Goal: Task Accomplishment & Management: Use online tool/utility

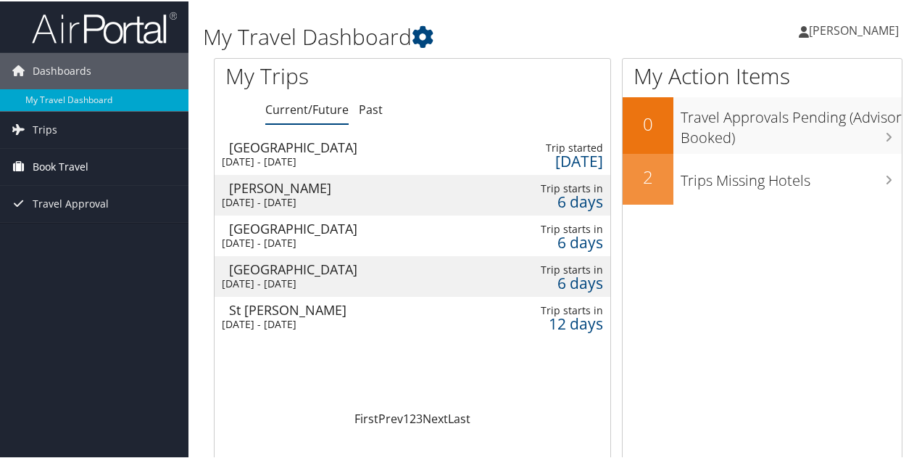
click at [67, 165] on span "Book Travel" at bounding box center [61, 165] width 56 height 36
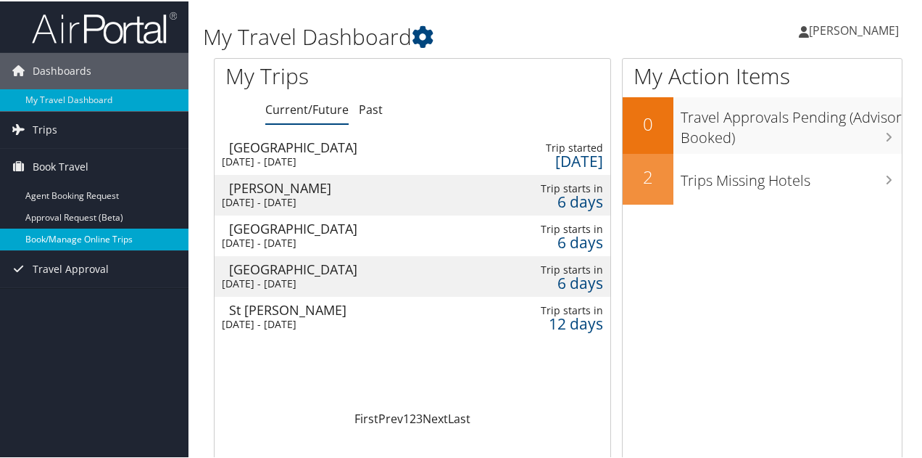
click at [73, 241] on link "Book/Manage Online Trips" at bounding box center [94, 238] width 189 height 22
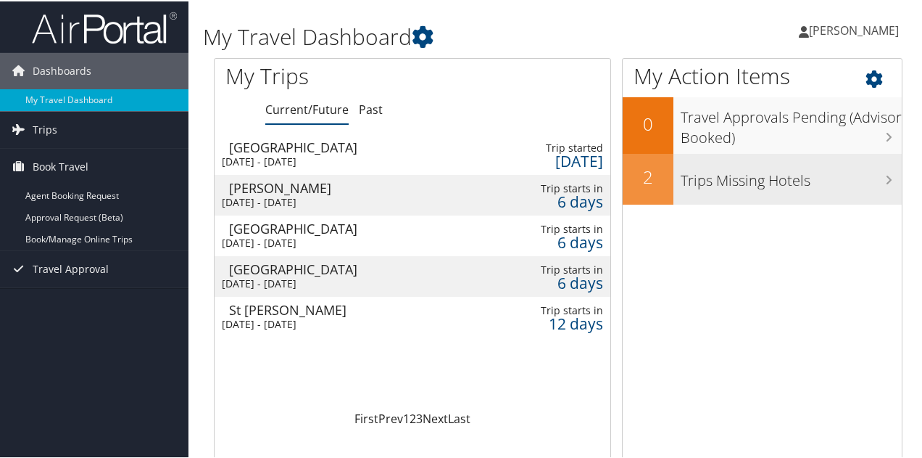
click at [758, 184] on h3 "Trips Missing Hotels" at bounding box center [791, 176] width 221 height 28
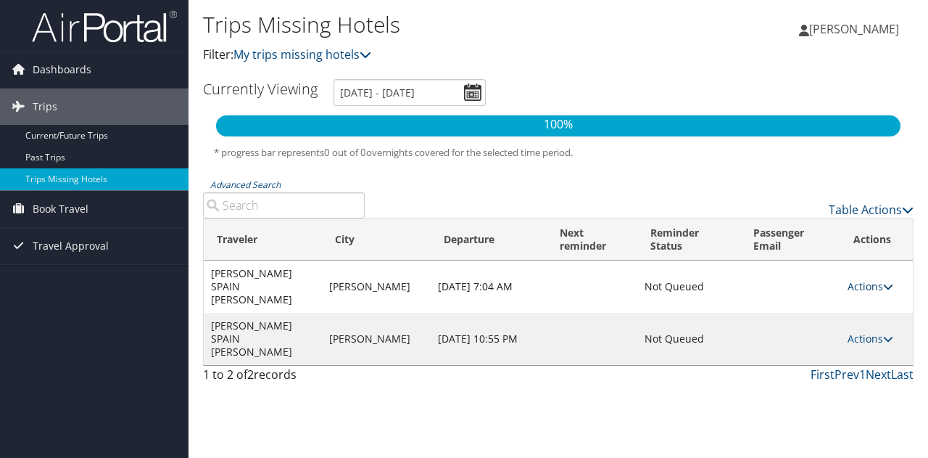
click at [866, 279] on link "Actions" at bounding box center [871, 286] width 46 height 14
click at [642, 381] on div "Trips Missing Hotels Filter: My trips missing hotels Mason Turner Mason Turner …" at bounding box center [559, 229] width 740 height 458
